Goal: Register for event/course: Sign up to attend an event or enroll in a course

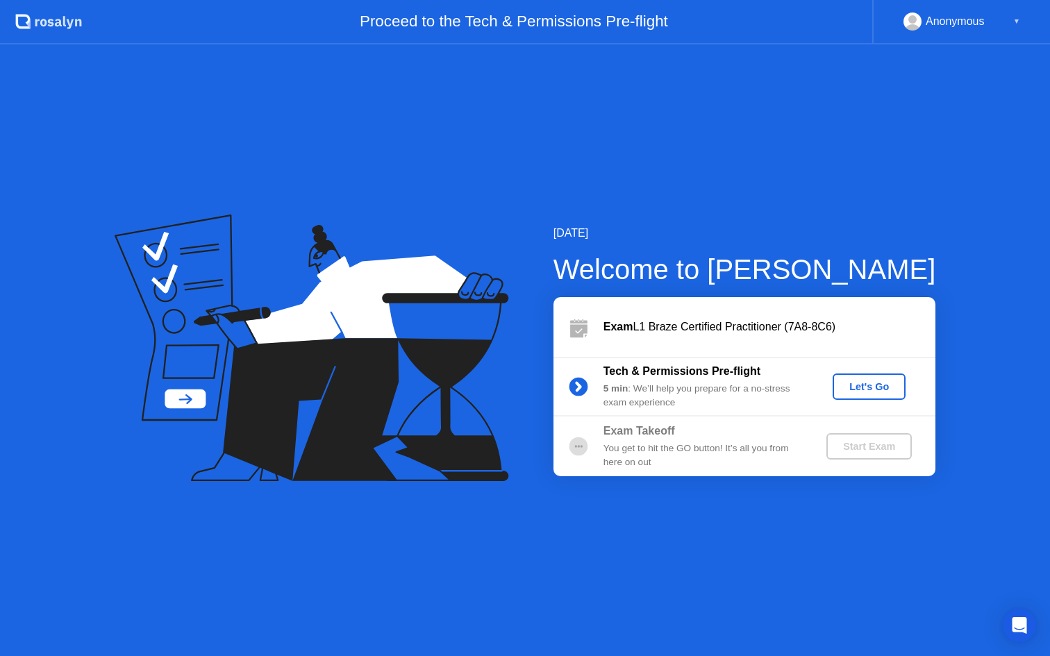
click at [861, 387] on div "Let's Go" at bounding box center [869, 386] width 62 height 11
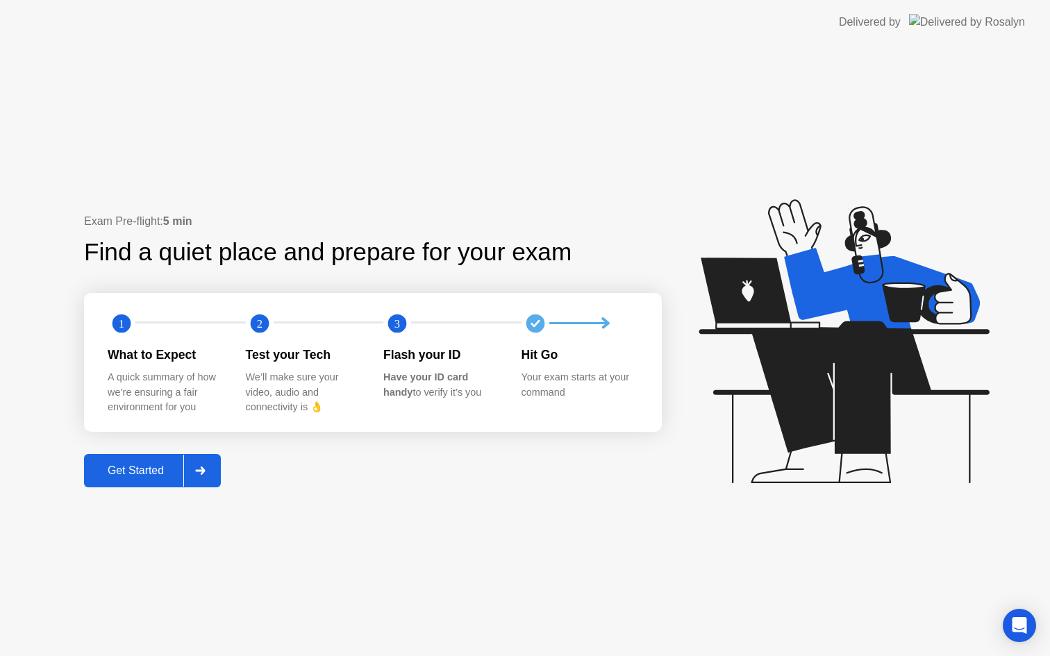
click at [115, 467] on div "Get Started" at bounding box center [135, 471] width 95 height 13
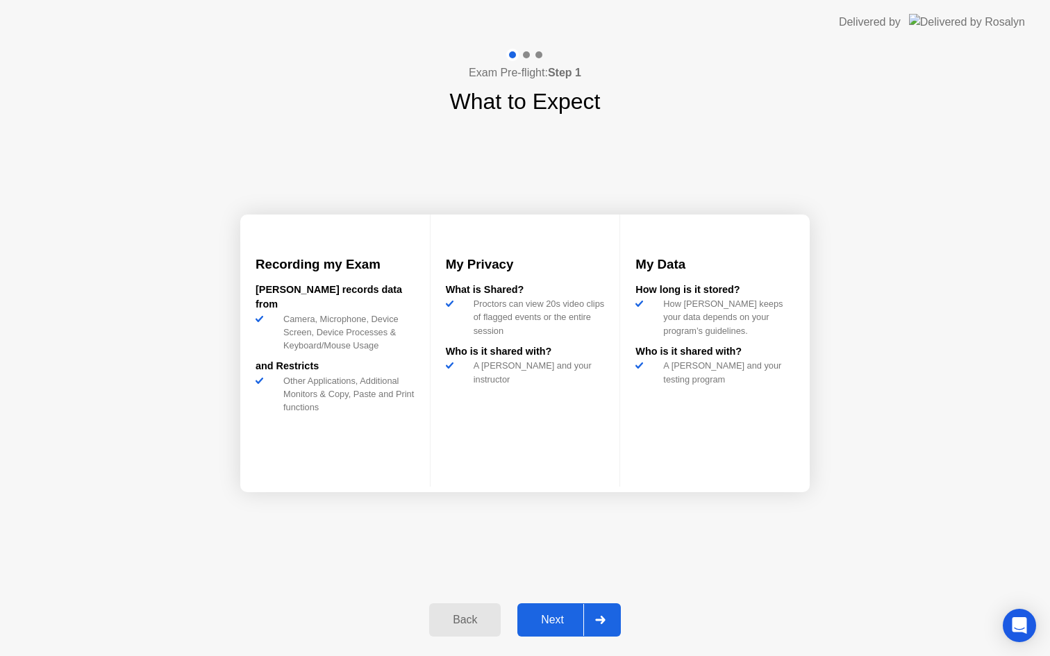
click at [548, 623] on div "Next" at bounding box center [553, 620] width 62 height 13
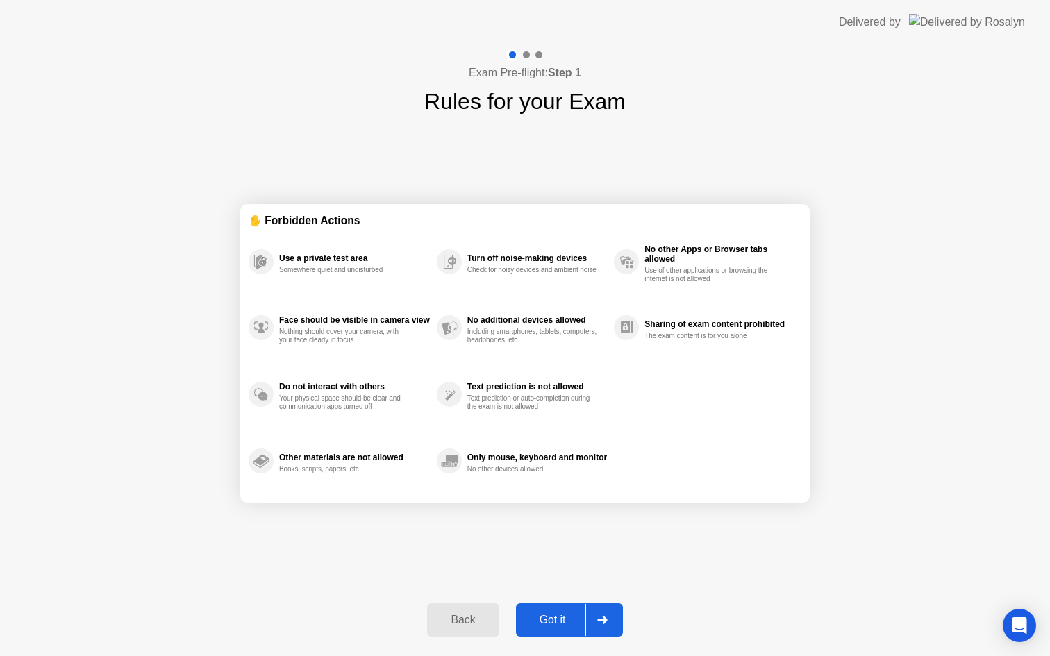
click at [548, 623] on div "Got it" at bounding box center [552, 620] width 65 height 13
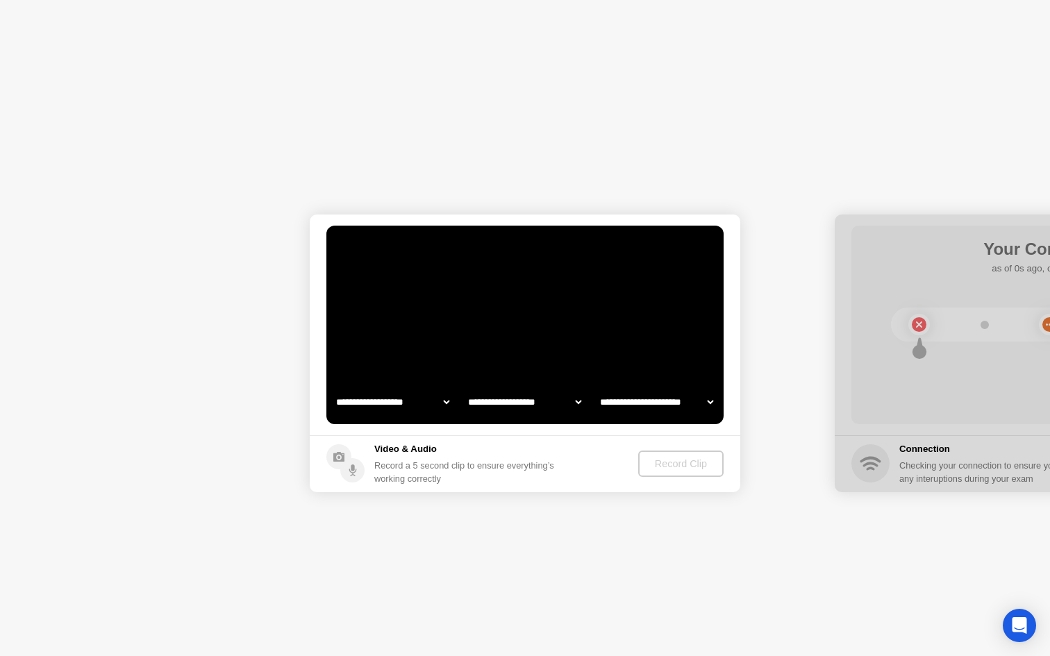
select select "**********"
select select "*******"
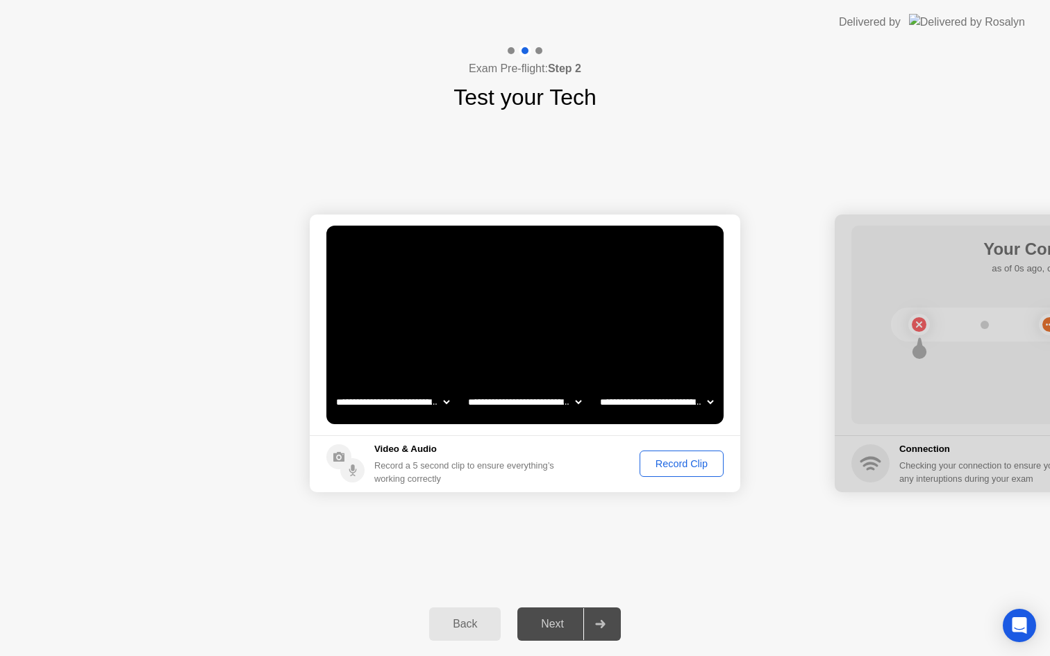
click at [679, 469] on div "Record Clip" at bounding box center [681, 463] width 74 height 11
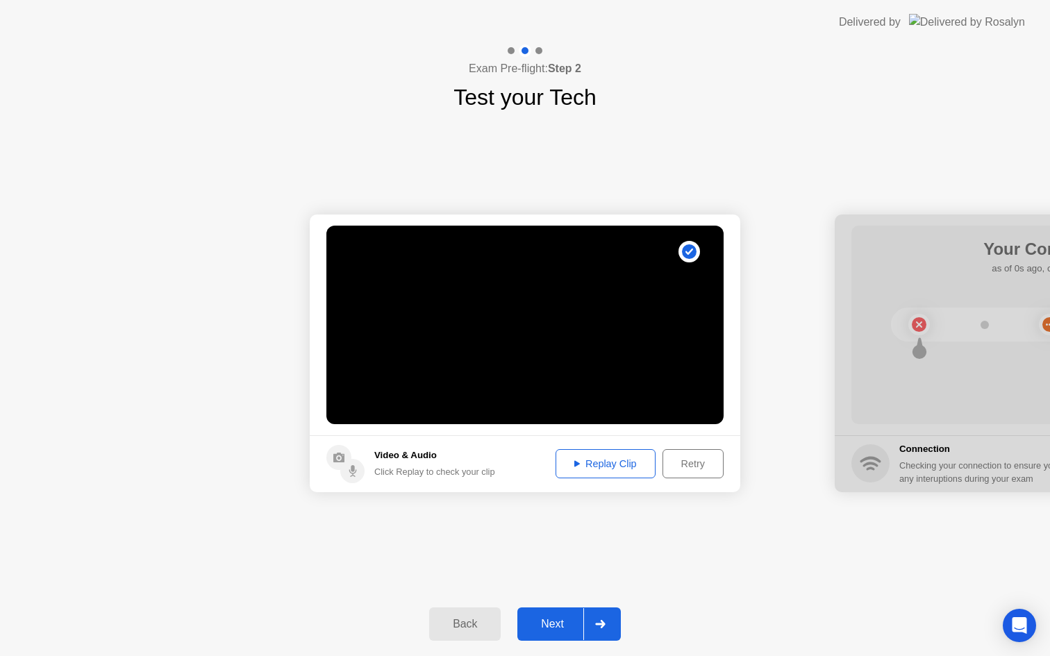
click at [616, 461] on div "Replay Clip" at bounding box center [605, 463] width 90 height 11
click at [554, 628] on div "Next" at bounding box center [553, 624] width 62 height 13
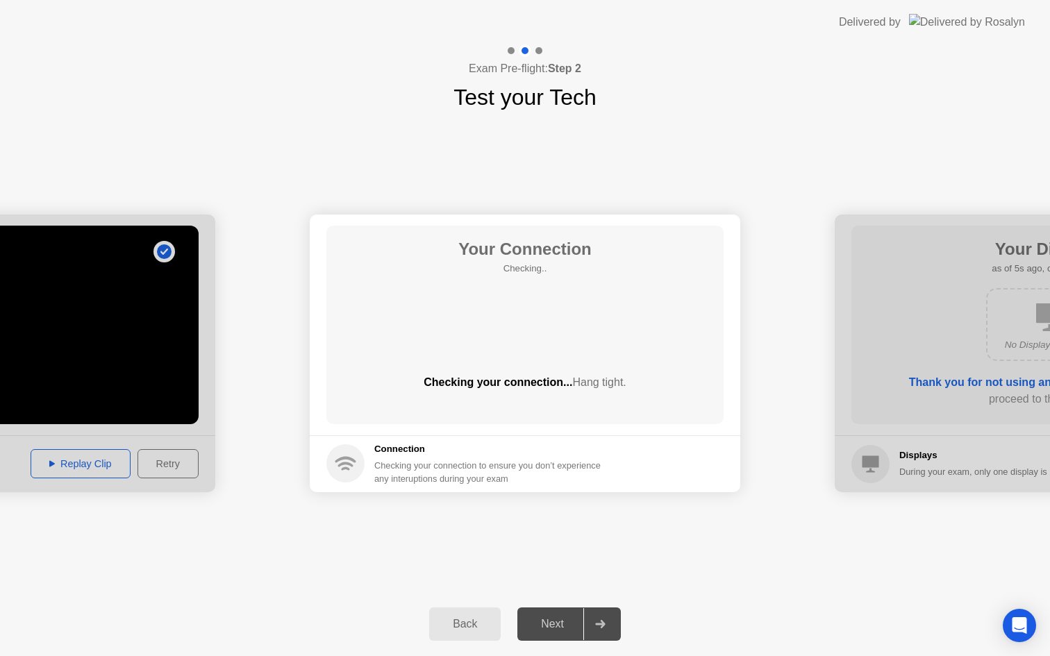
click at [467, 618] on div "Back" at bounding box center [464, 624] width 63 height 13
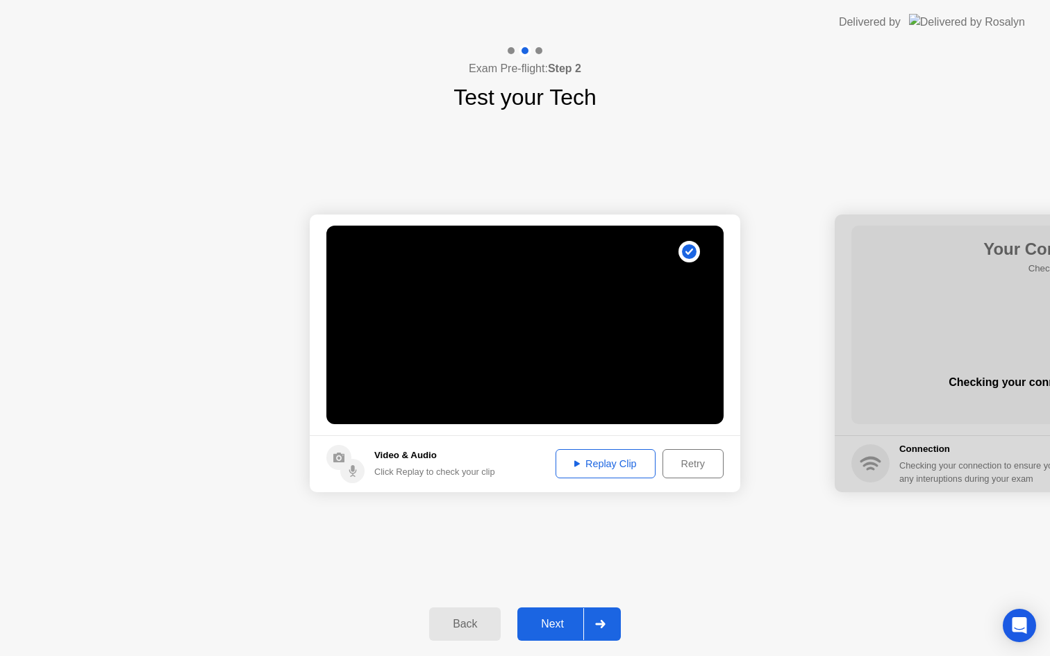
click at [692, 466] on div "Retry" at bounding box center [692, 463] width 51 height 11
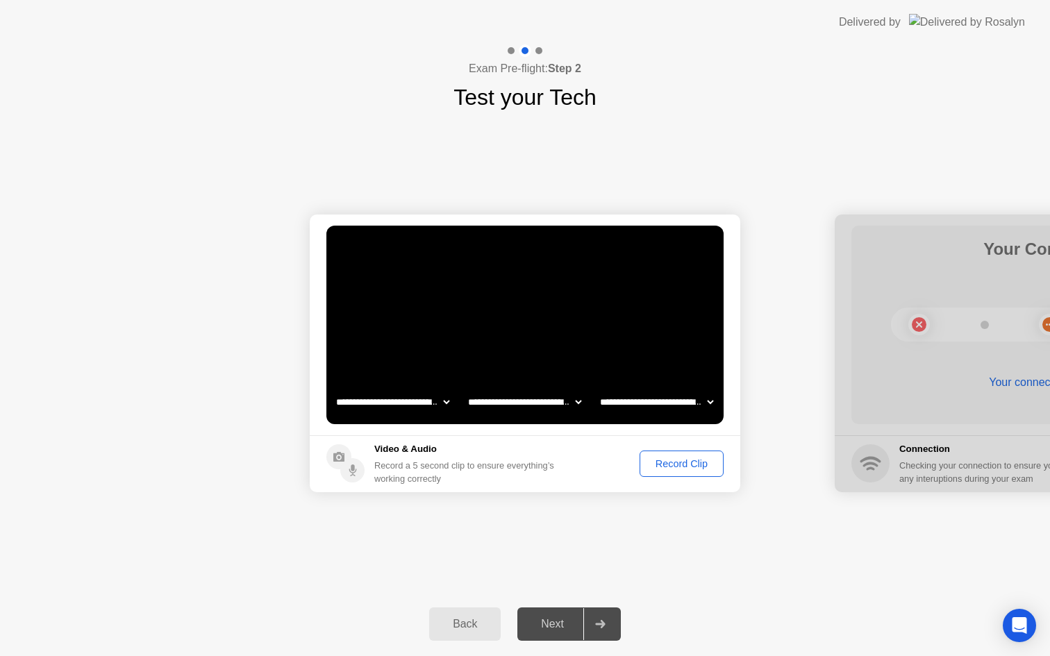
click at [681, 460] on div "Record Clip" at bounding box center [681, 463] width 74 height 11
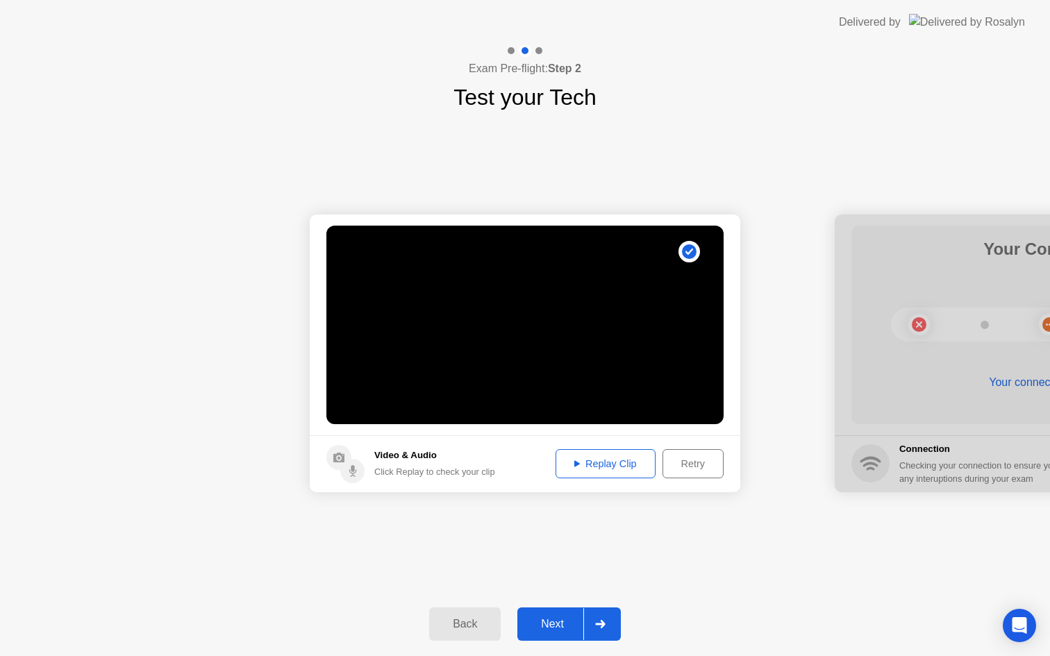
click at [561, 628] on div "Next" at bounding box center [553, 624] width 62 height 13
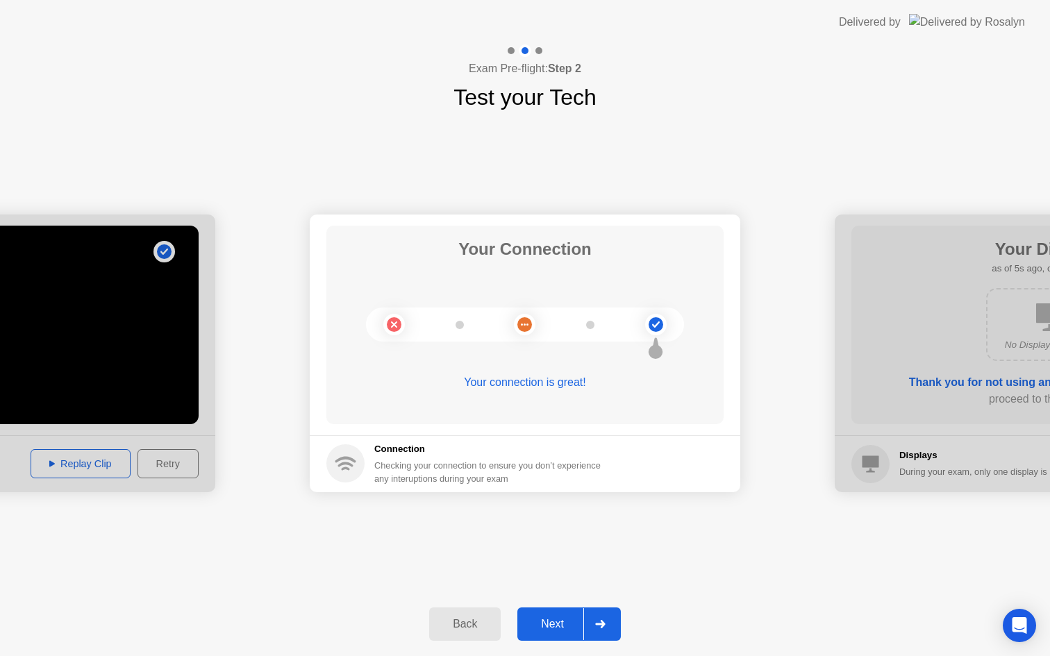
click at [563, 631] on div "Next" at bounding box center [553, 624] width 62 height 13
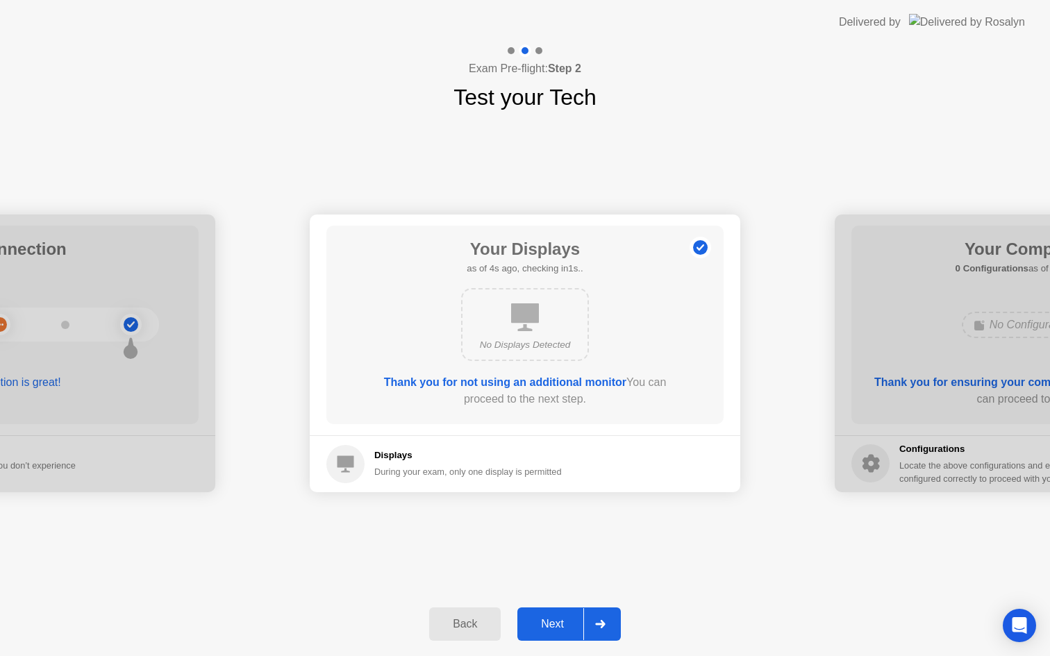
click at [546, 624] on div "Next" at bounding box center [553, 624] width 62 height 13
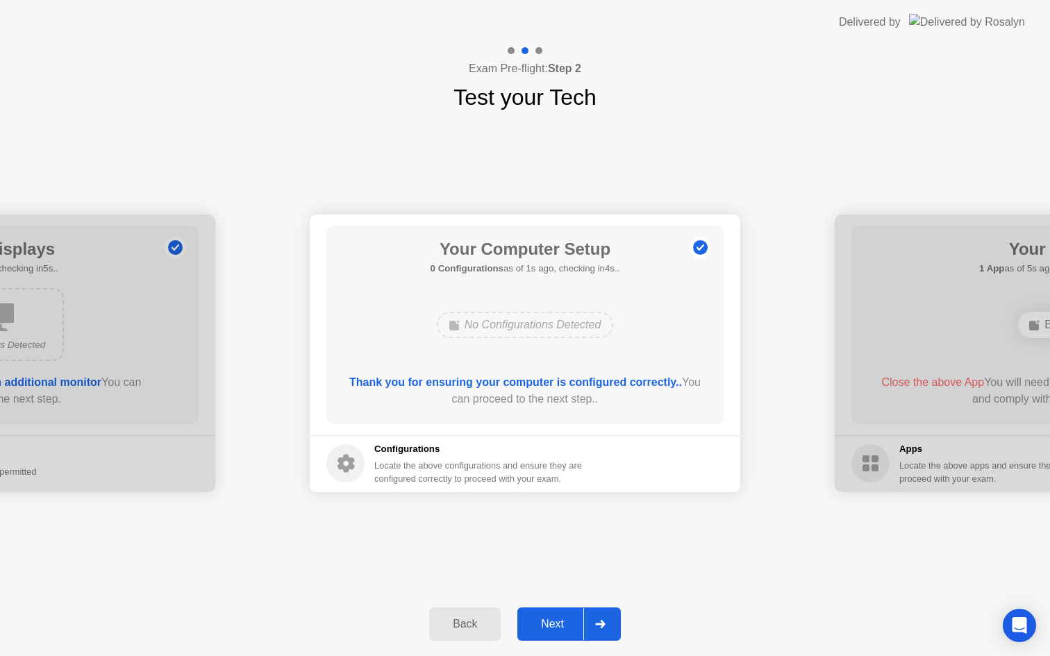
click at [552, 624] on div "Next" at bounding box center [553, 624] width 62 height 13
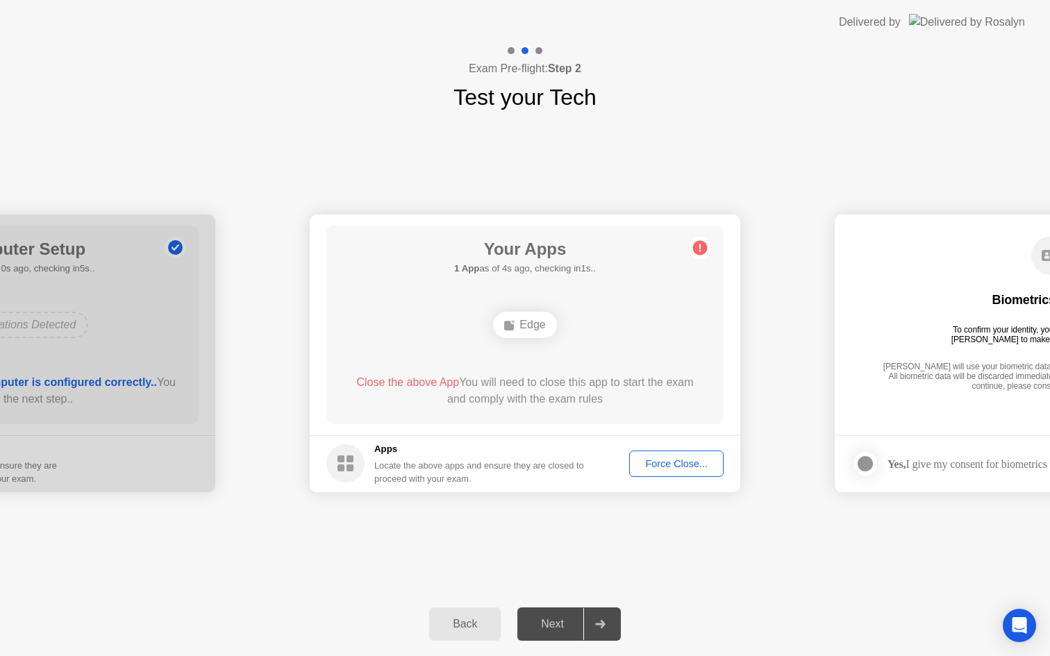
click at [656, 467] on div "Force Close..." at bounding box center [676, 463] width 85 height 11
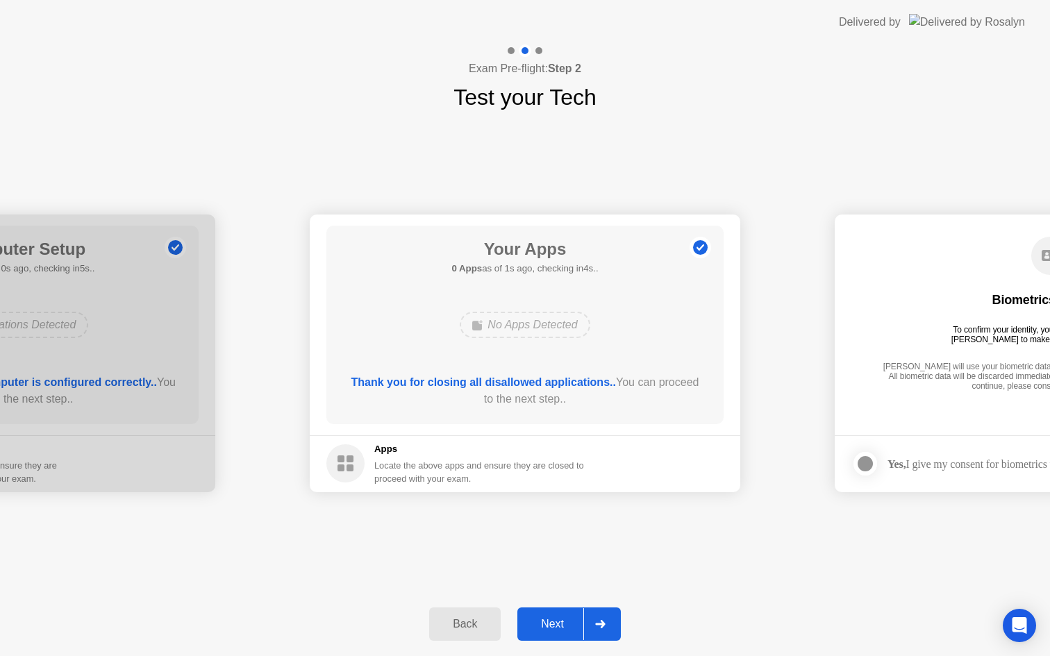
click at [560, 626] on div "Next" at bounding box center [553, 624] width 62 height 13
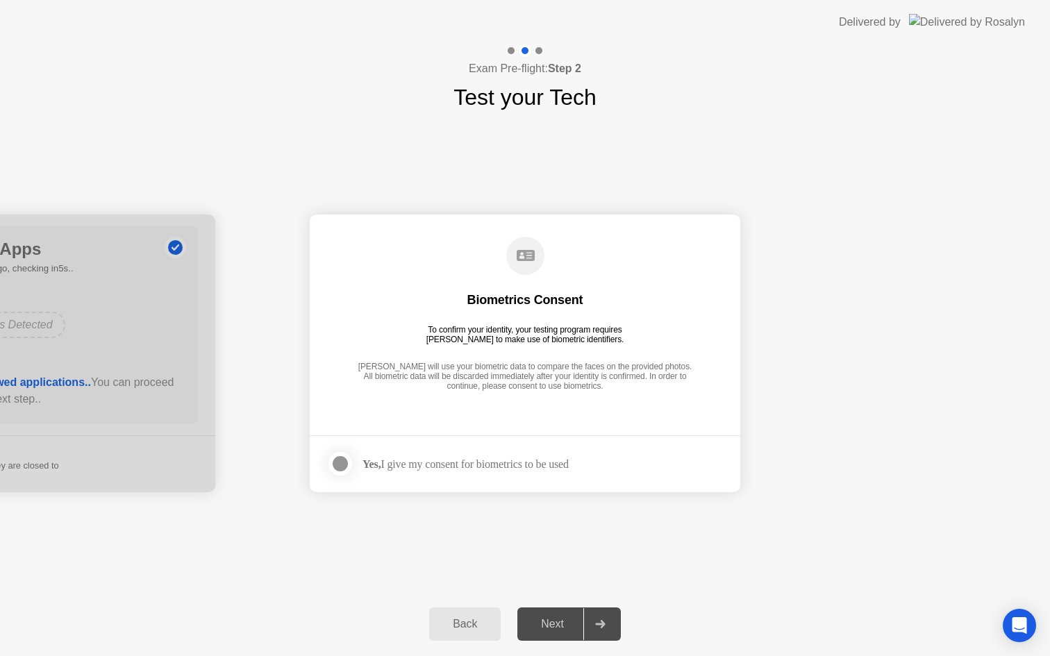
click at [344, 462] on div at bounding box center [340, 464] width 17 height 17
click at [560, 642] on div "Back Next" at bounding box center [525, 624] width 1050 height 64
click at [553, 620] on div "Next" at bounding box center [553, 624] width 62 height 13
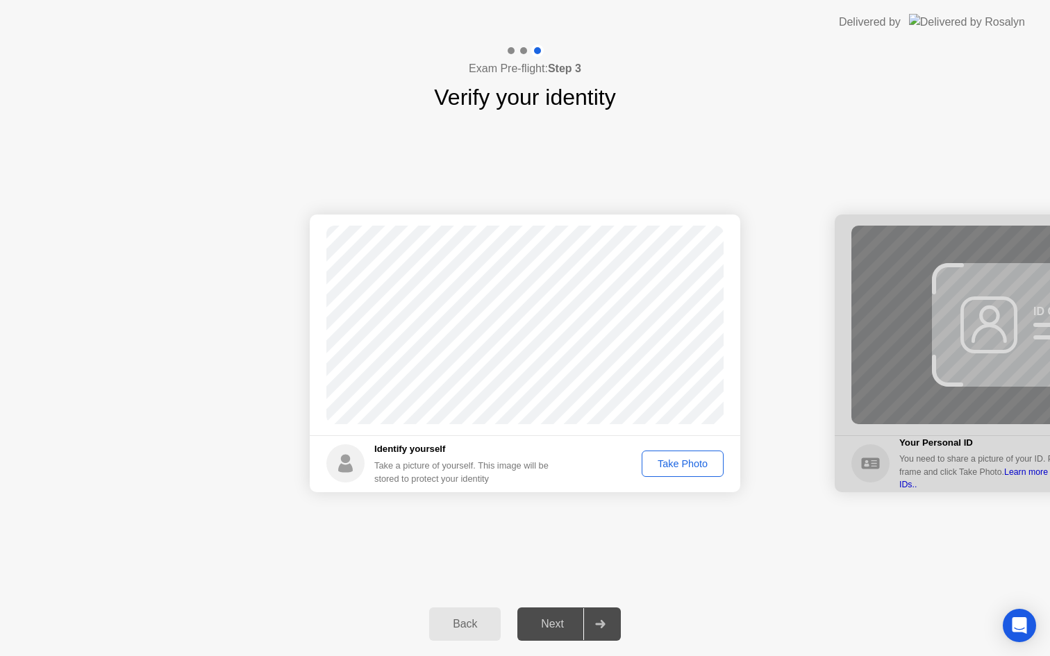
click at [670, 458] on div "Take Photo" at bounding box center [683, 463] width 72 height 11
click at [547, 625] on div "Next" at bounding box center [553, 624] width 62 height 13
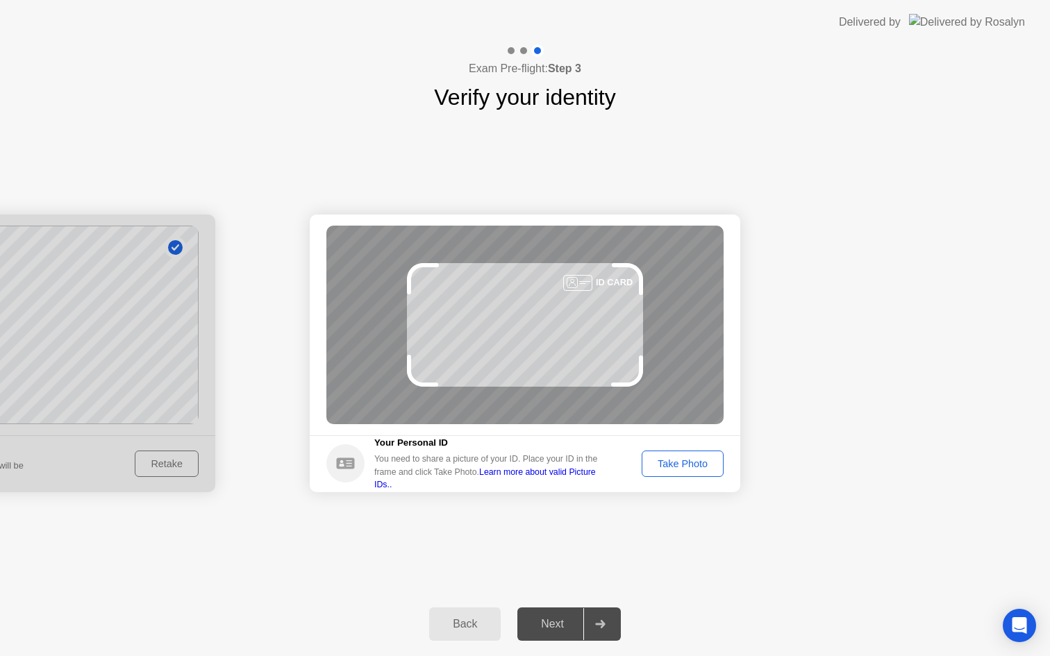
click at [683, 469] on div "Take Photo" at bounding box center [683, 463] width 72 height 11
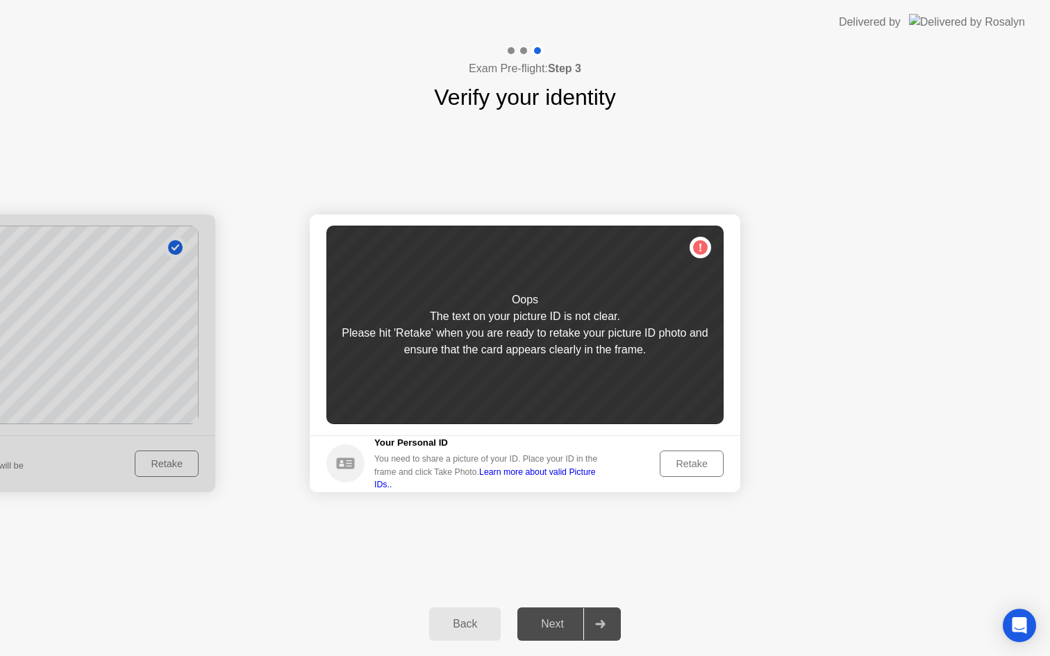
click at [692, 465] on div "Retake" at bounding box center [692, 463] width 54 height 11
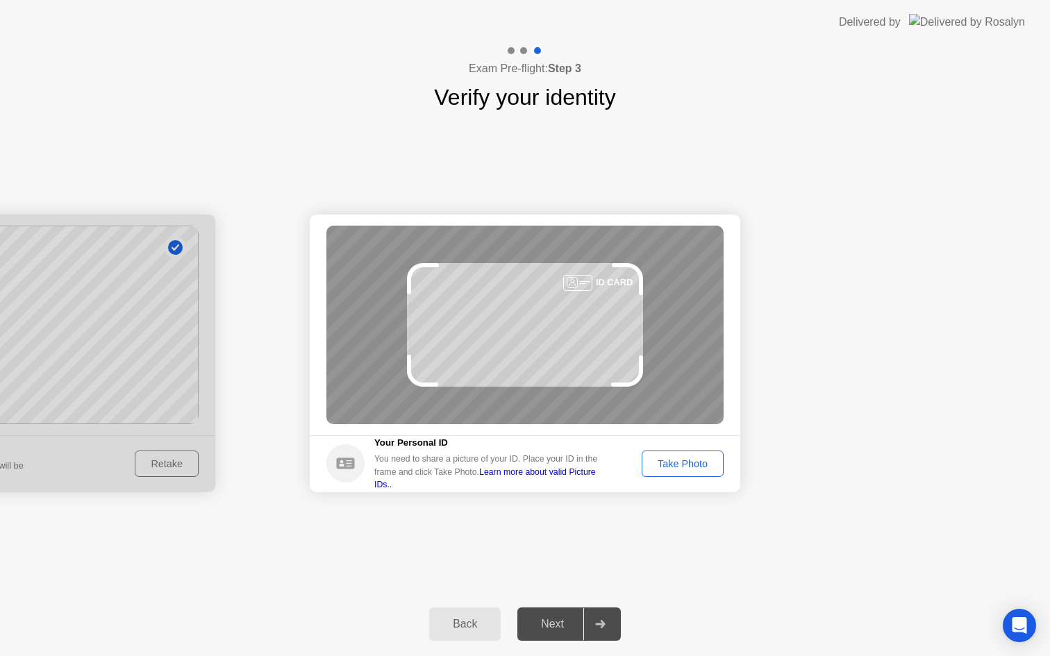
click at [692, 465] on div "Take Photo" at bounding box center [683, 463] width 72 height 11
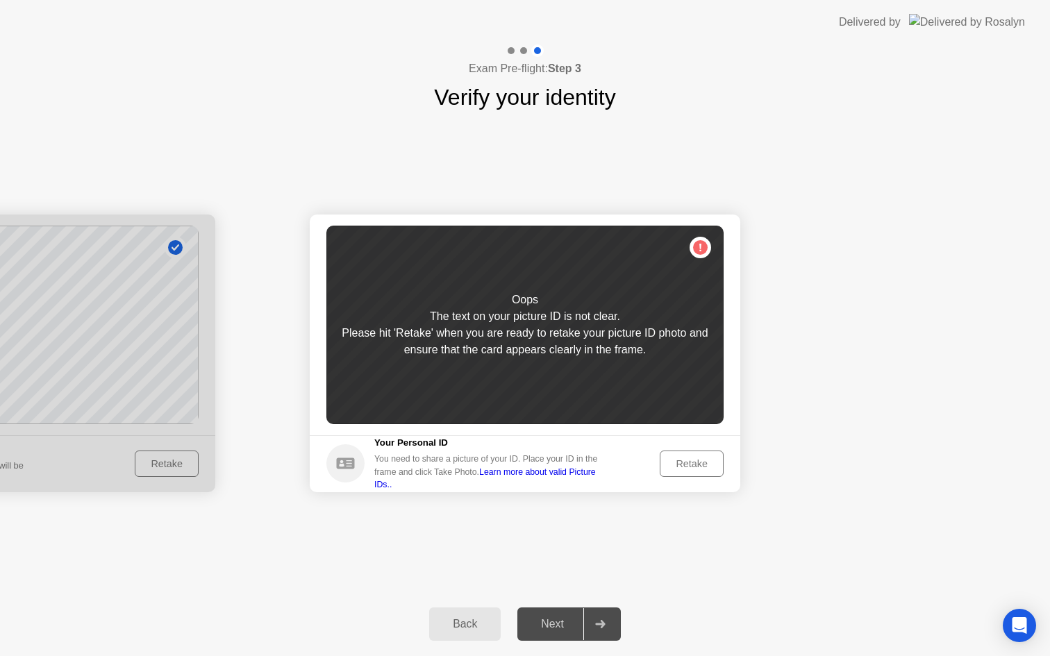
click at [692, 465] on div "Retake" at bounding box center [692, 463] width 54 height 11
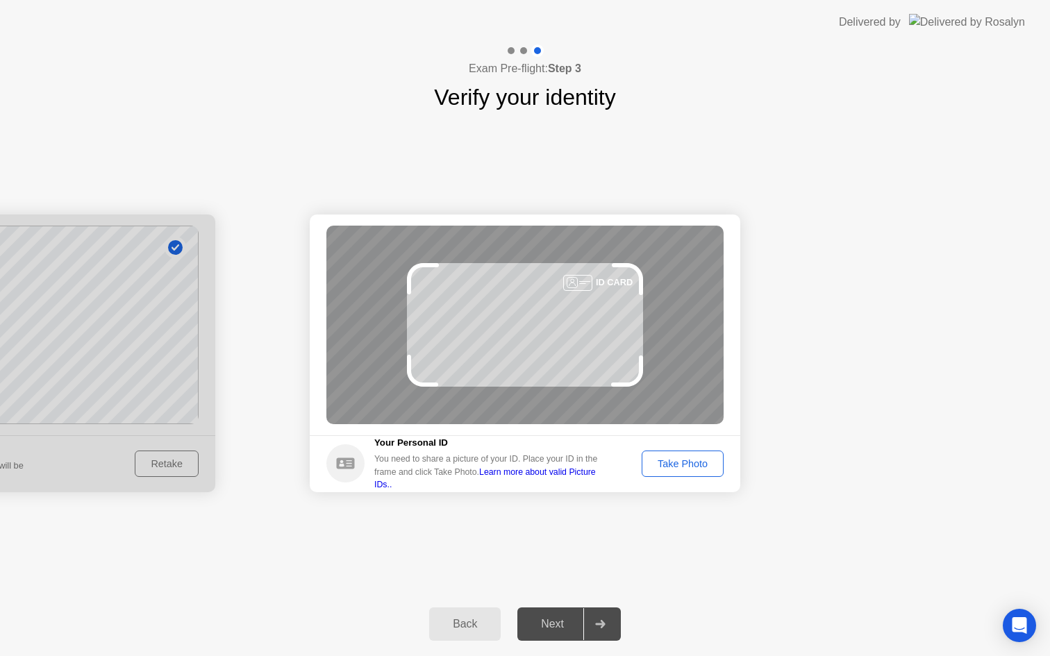
click at [682, 460] on div "Take Photo" at bounding box center [683, 463] width 72 height 11
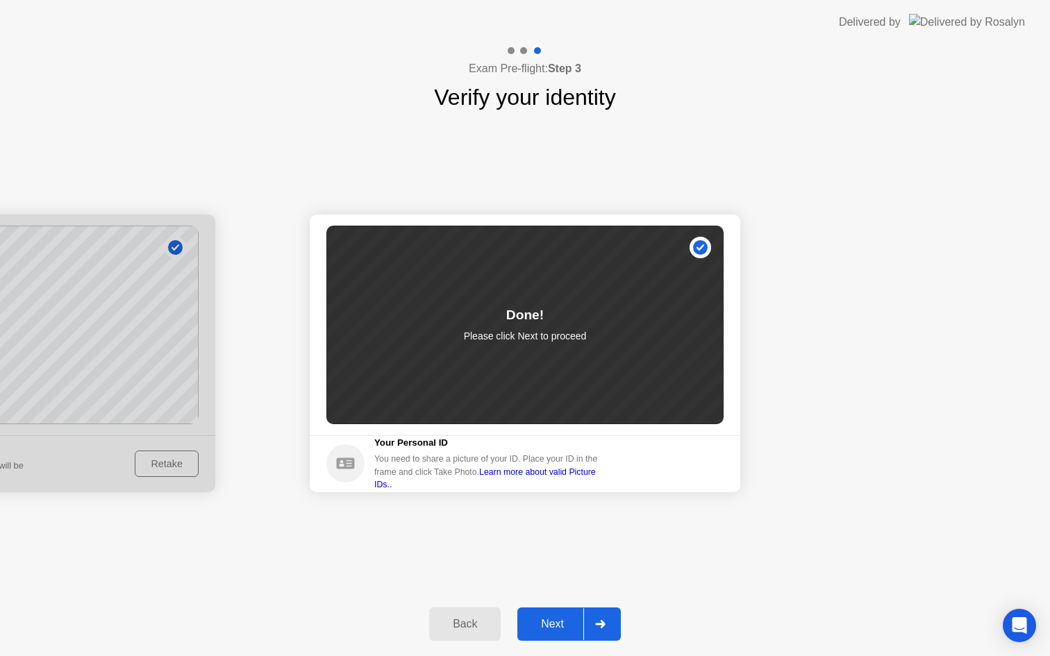
click at [543, 631] on div "Next" at bounding box center [553, 624] width 62 height 13
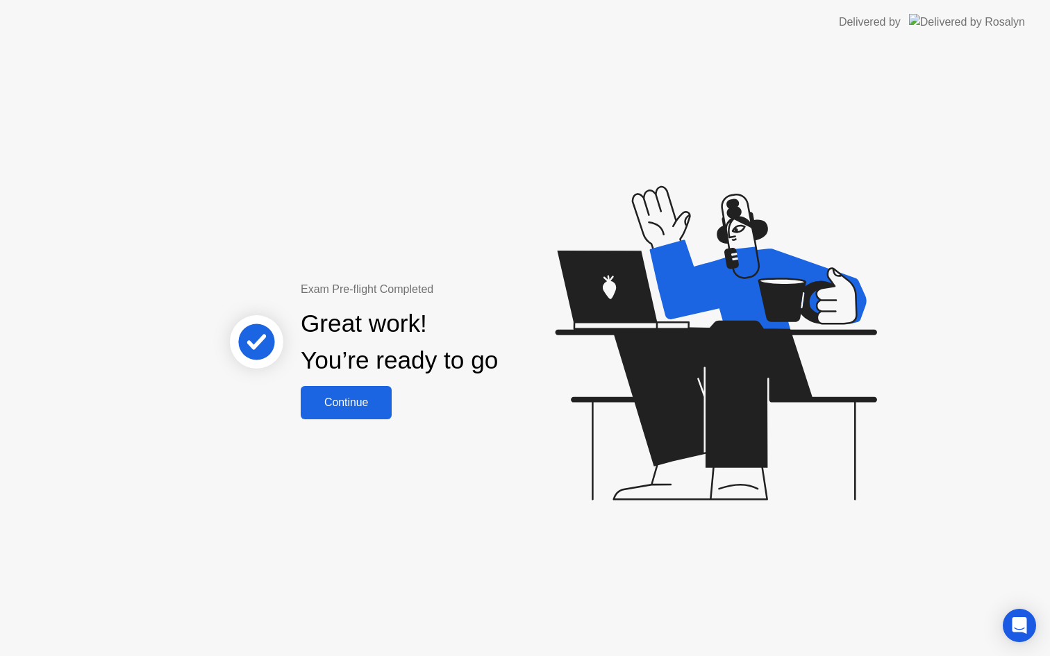
click at [347, 403] on div "Continue" at bounding box center [346, 403] width 83 height 13
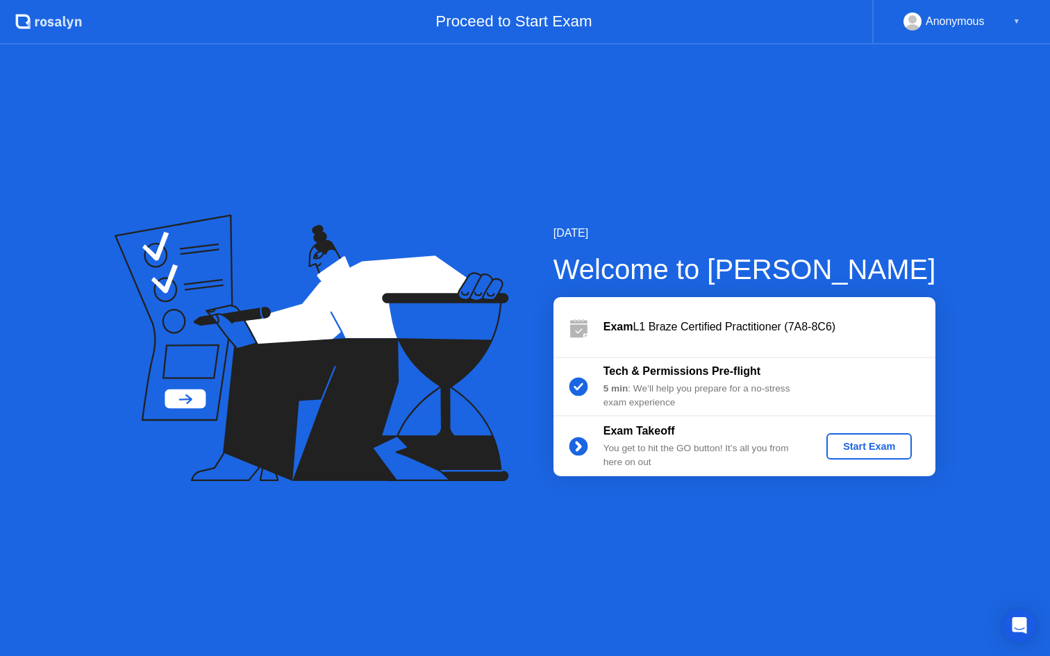
click at [848, 450] on div "Start Exam" at bounding box center [869, 446] width 74 height 11
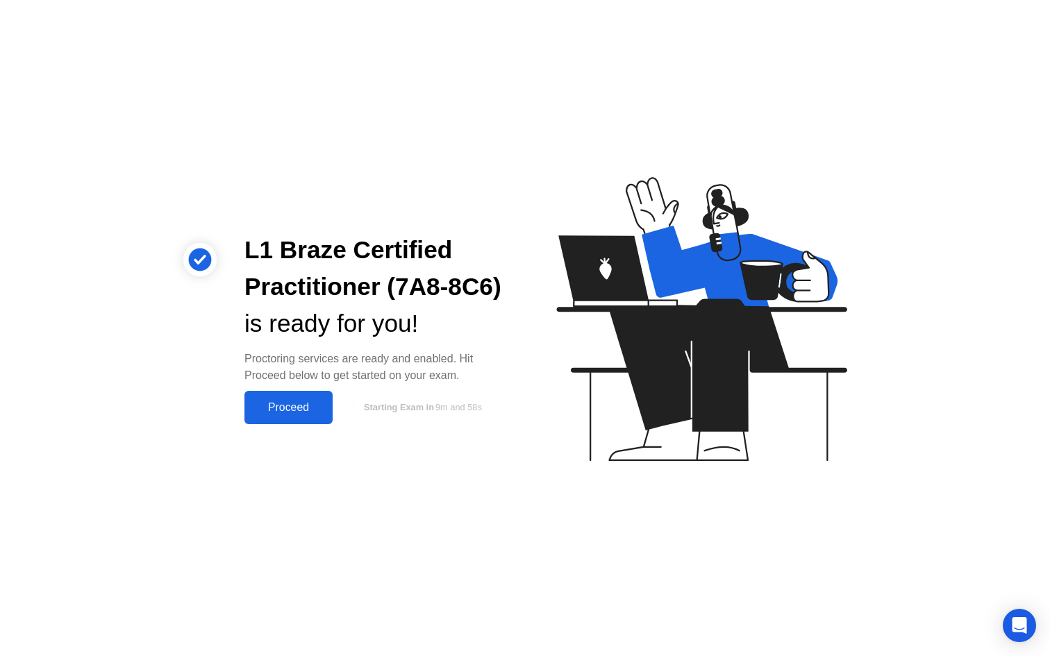
click at [312, 410] on div "Proceed" at bounding box center [289, 407] width 80 height 13
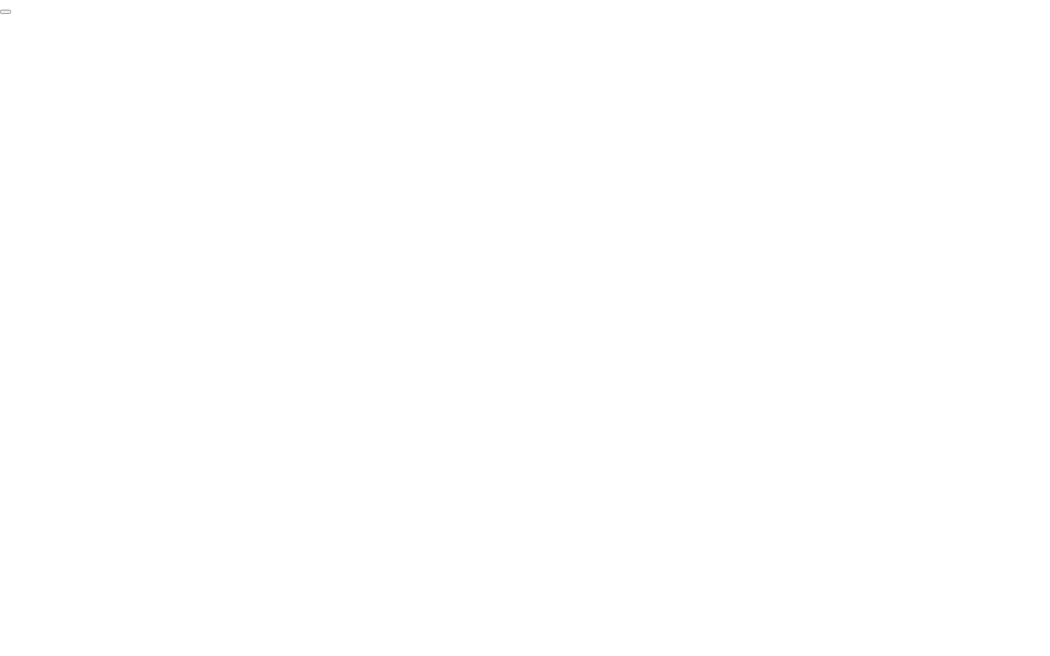
click at [11, 14] on button "End Proctoring Session" at bounding box center [5, 12] width 11 height 4
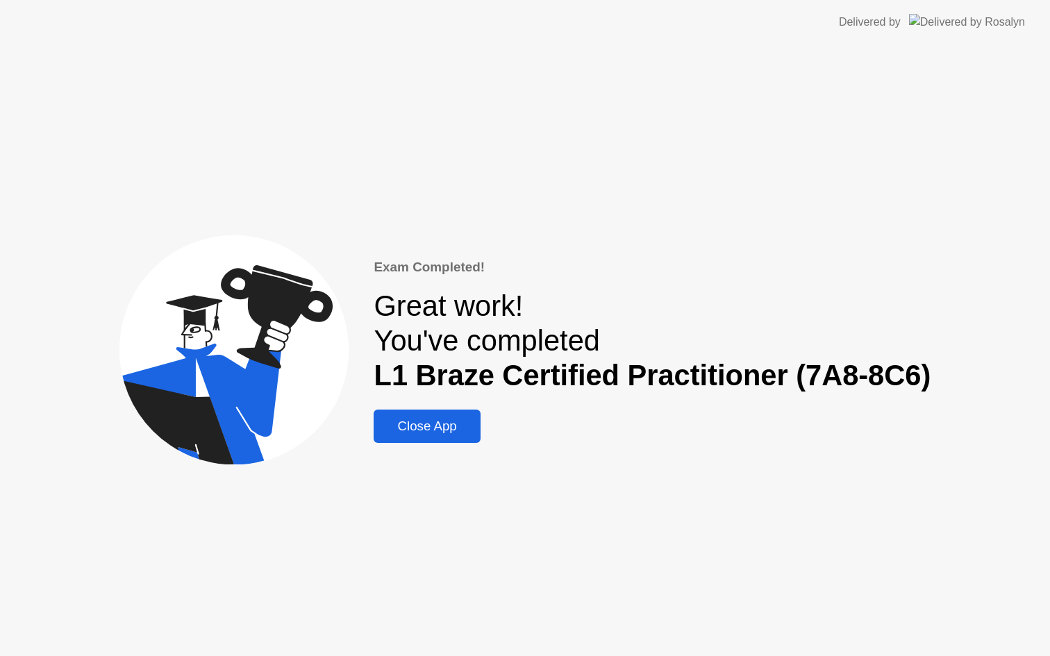
click at [424, 426] on div "Close App" at bounding box center [427, 426] width 98 height 15
